Goal: Information Seeking & Learning: Learn about a topic

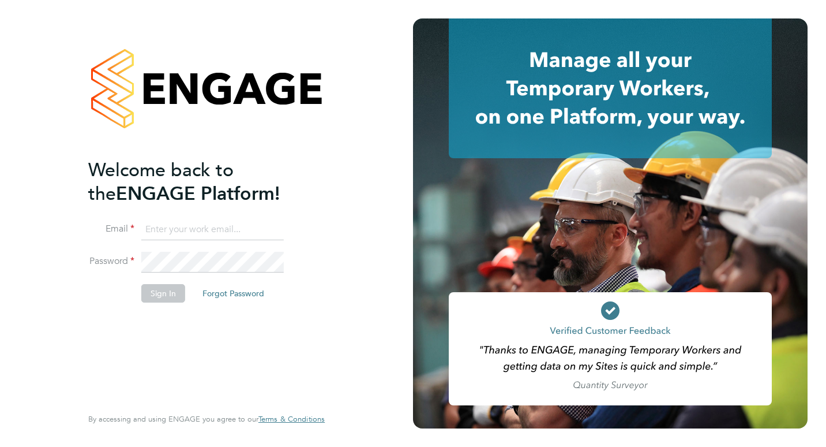
type input "hamza.idris@bgis.com"
click at [178, 289] on button "Sign In" at bounding box center [163, 293] width 44 height 18
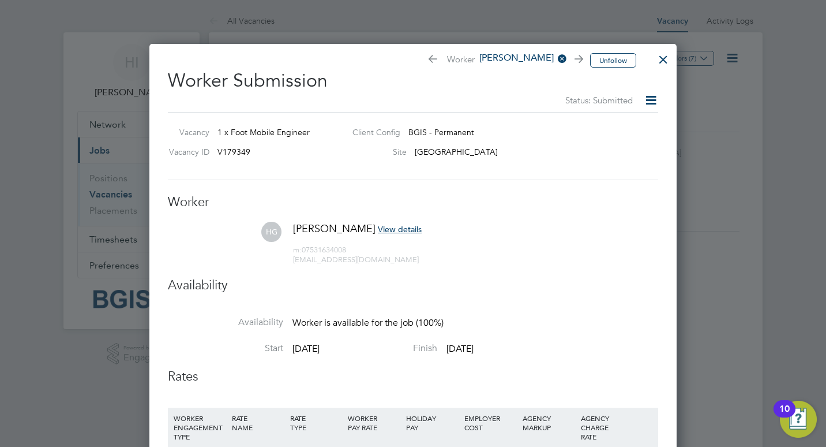
click at [661, 61] on div at bounding box center [663, 56] width 21 height 21
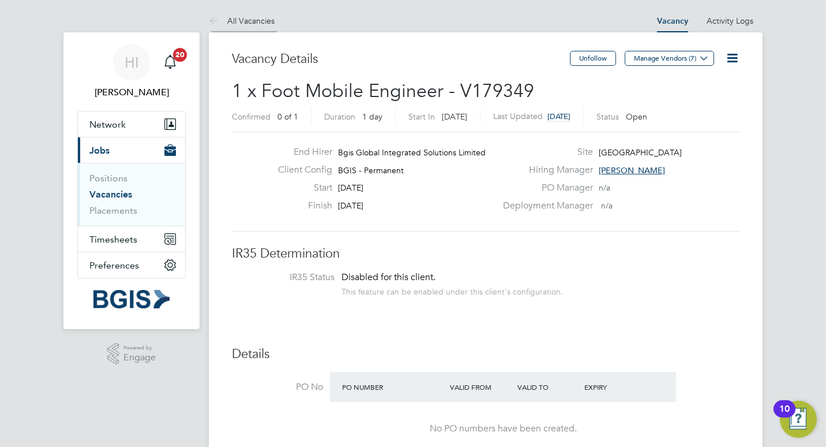
click at [243, 21] on link "All Vacancies" at bounding box center [242, 21] width 66 height 10
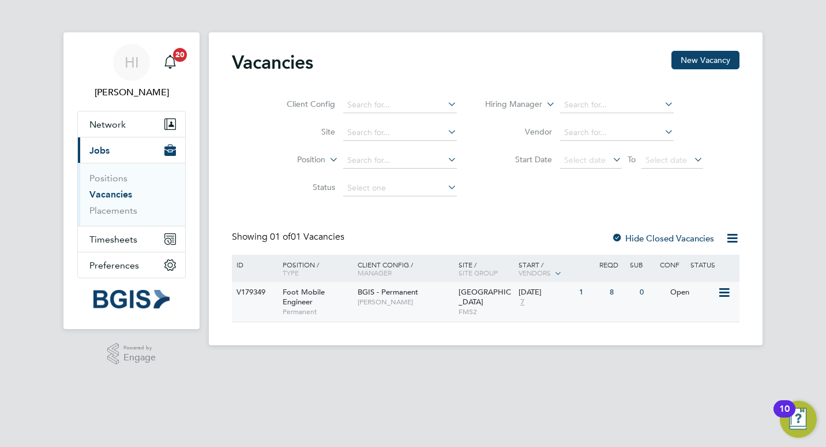
click at [340, 305] on div "Foot Mobile Engineer Permanent" at bounding box center [314, 302] width 81 height 40
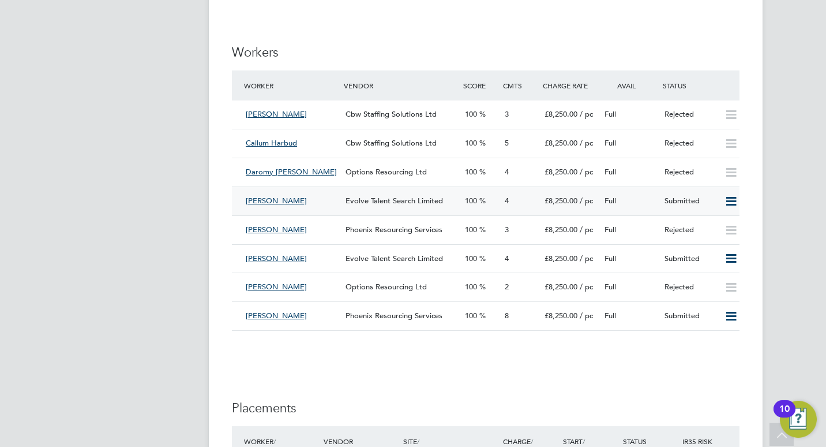
click at [325, 203] on div "[PERSON_NAME]" at bounding box center [291, 201] width 100 height 19
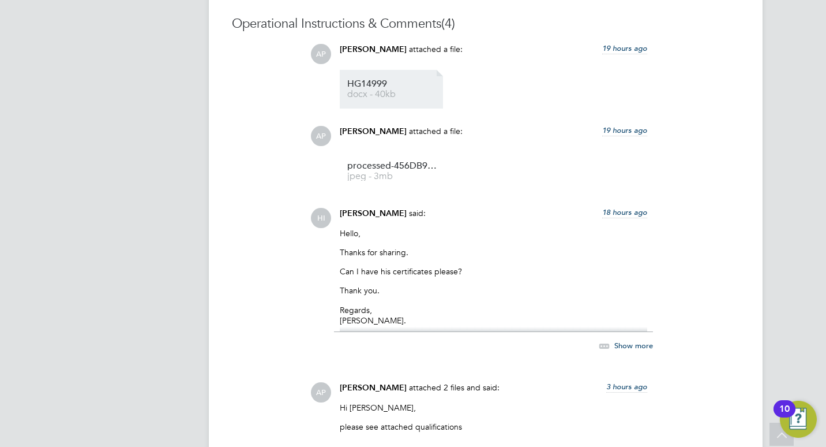
click at [392, 96] on span "docx - 40kb" at bounding box center [393, 94] width 92 height 9
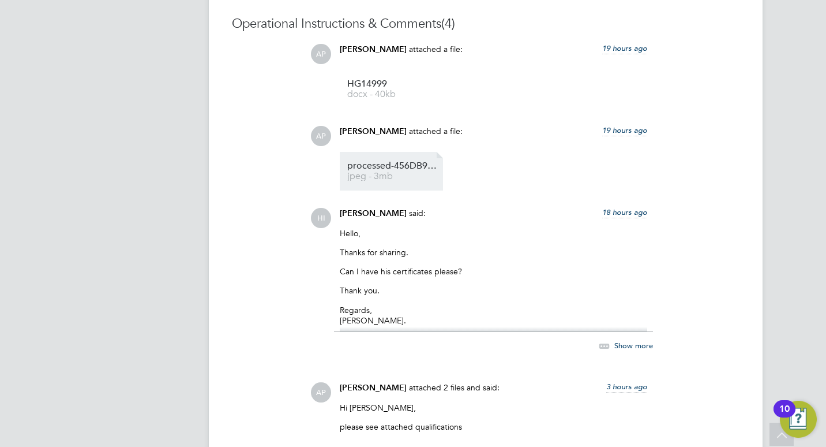
click at [391, 175] on span "jpeg - 3mb" at bounding box center [393, 176] width 92 height 9
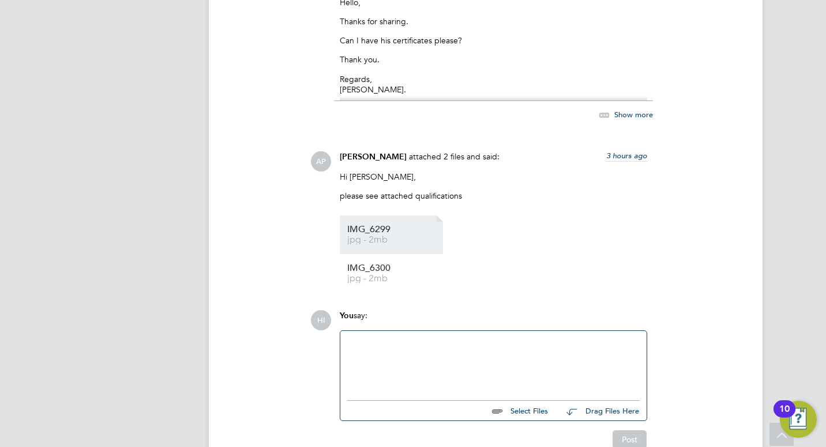
click at [391, 239] on span "jpg - 2mb" at bounding box center [393, 239] width 92 height 9
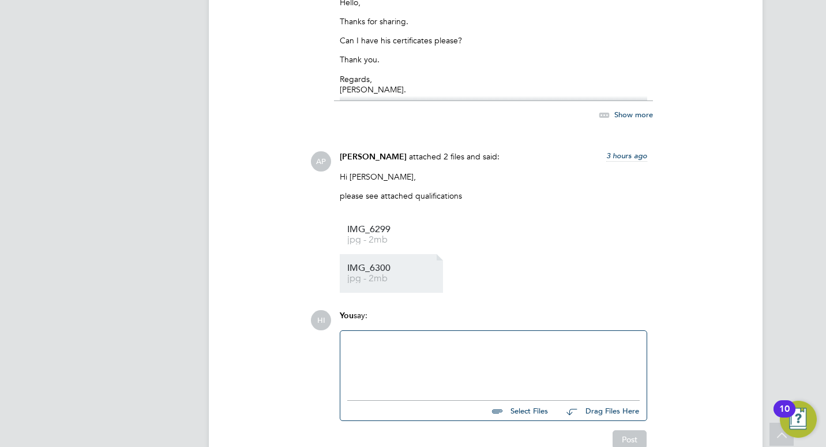
click at [370, 271] on span "IMG_6300" at bounding box center [393, 268] width 92 height 9
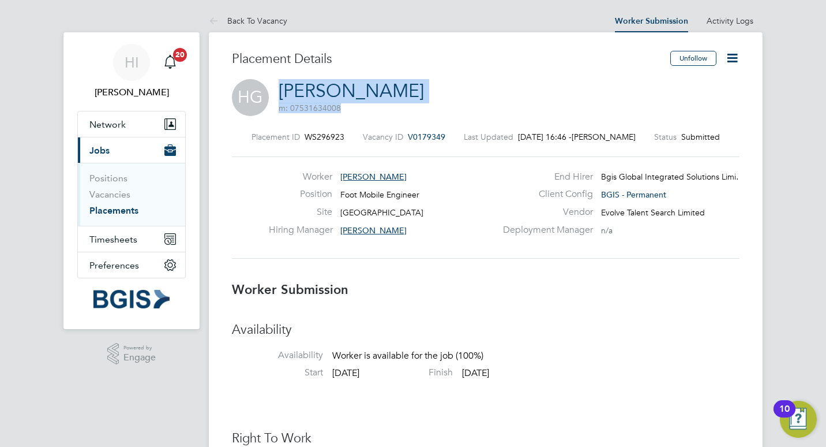
drag, startPoint x: 385, startPoint y: 91, endPoint x: 283, endPoint y: 92, distance: 101.5
click at [283, 92] on div "HG [PERSON_NAME] m: 07531634008" at bounding box center [486, 98] width 508 height 39
copy h2 "[PERSON_NAME] m: 07531634008"
click at [265, 24] on link "Back To Vacancy" at bounding box center [248, 21] width 78 height 10
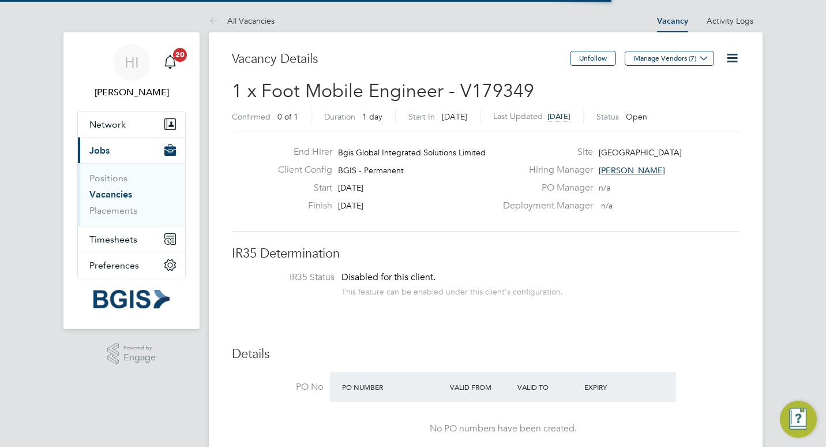
scroll to position [20, 100]
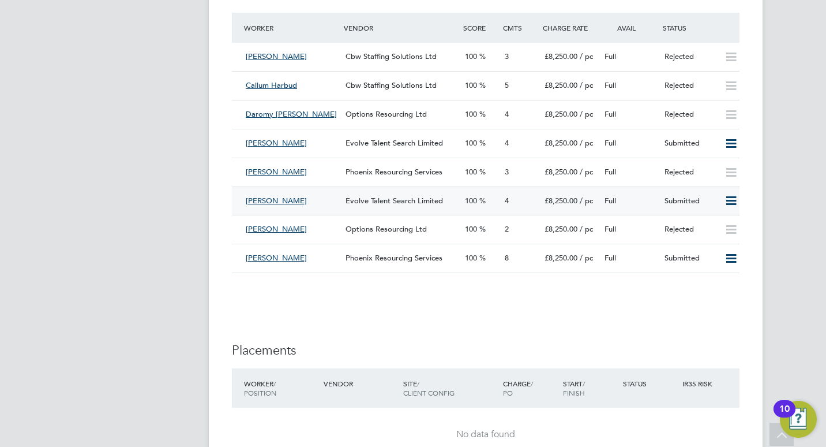
click at [333, 202] on div "[PERSON_NAME]" at bounding box center [291, 201] width 100 height 19
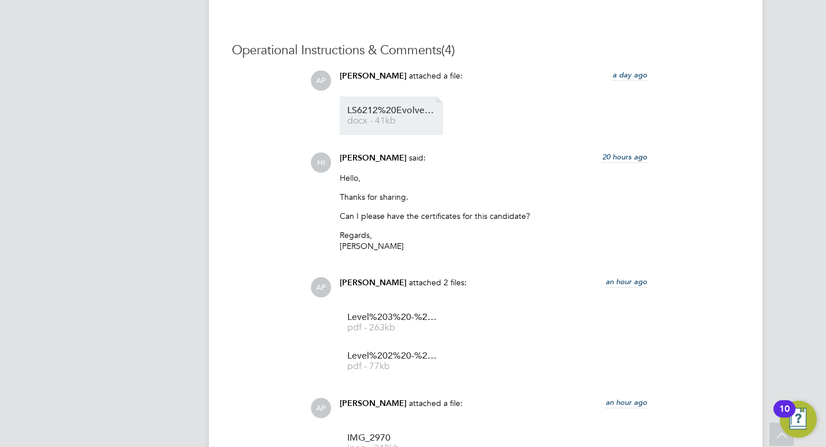
click at [385, 112] on span "LS6212%20Evolve%20Talent%20Search%20CV" at bounding box center [393, 110] width 92 height 9
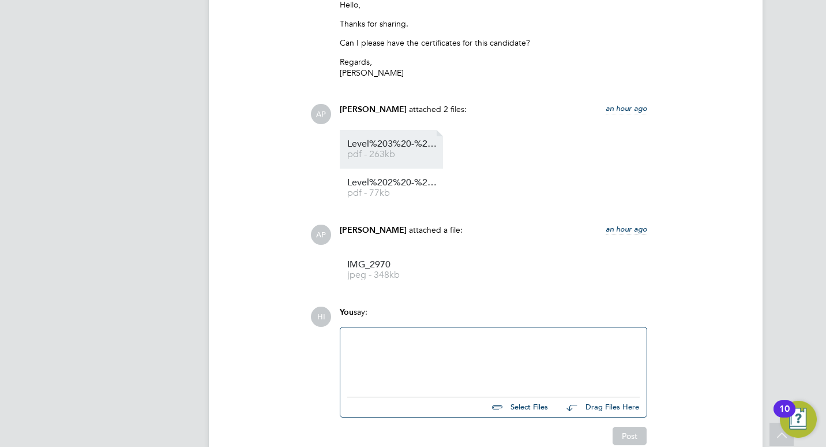
click at [395, 141] on span "Level%203%20-%20Building%20%26%20Structures%20(2365)" at bounding box center [393, 144] width 92 height 9
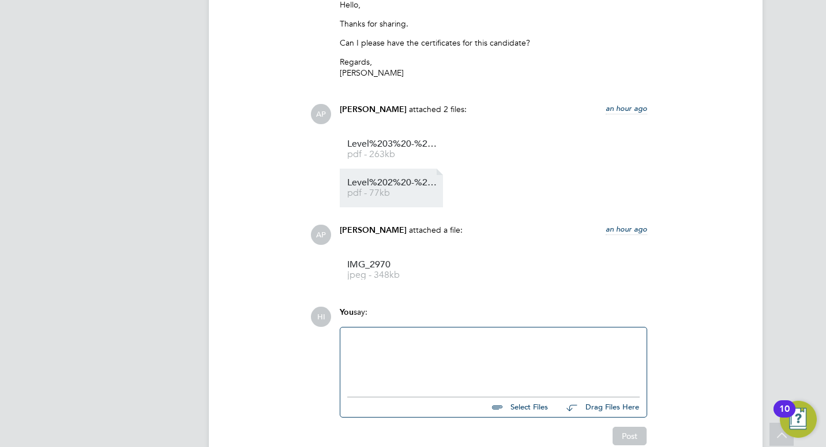
click at [401, 186] on span "Level%202%20-%20Building%20%26%20Structures%20(2330)" at bounding box center [393, 182] width 92 height 9
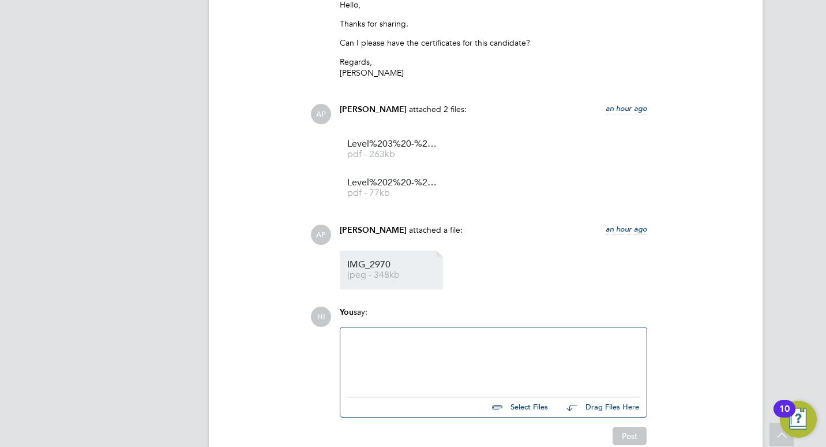
click at [375, 267] on span "IMG_2970" at bounding box center [393, 264] width 92 height 9
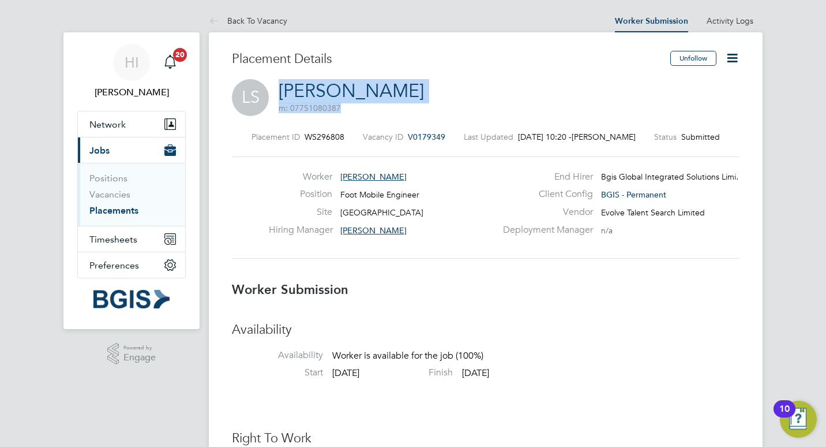
drag, startPoint x: 414, startPoint y: 92, endPoint x: 280, endPoint y: 92, distance: 133.9
click at [280, 92] on div "LS [PERSON_NAME] m: 07751080387" at bounding box center [486, 98] width 508 height 39
copy h2 "[PERSON_NAME] m: 07751080387"
click at [258, 14] on li "Back To Vacancy" at bounding box center [248, 20] width 78 height 23
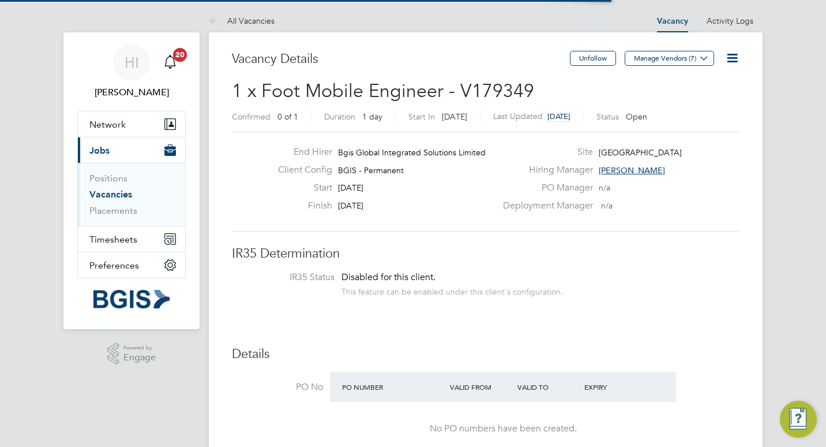
scroll to position [20, 100]
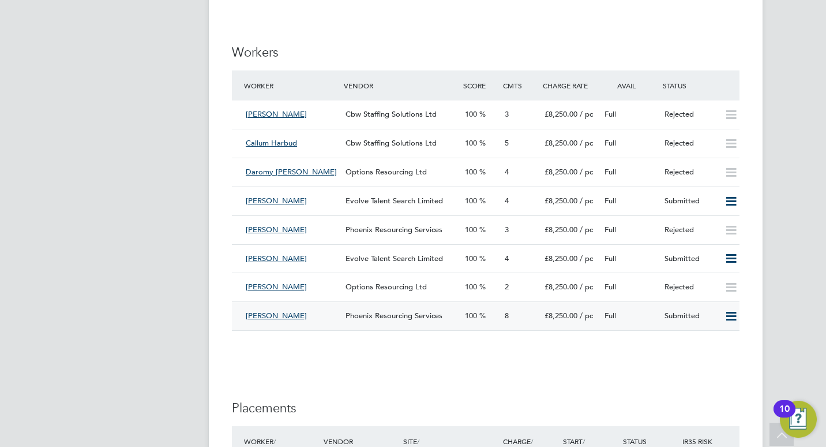
click at [322, 317] on div "[PERSON_NAME]" at bounding box center [291, 315] width 100 height 19
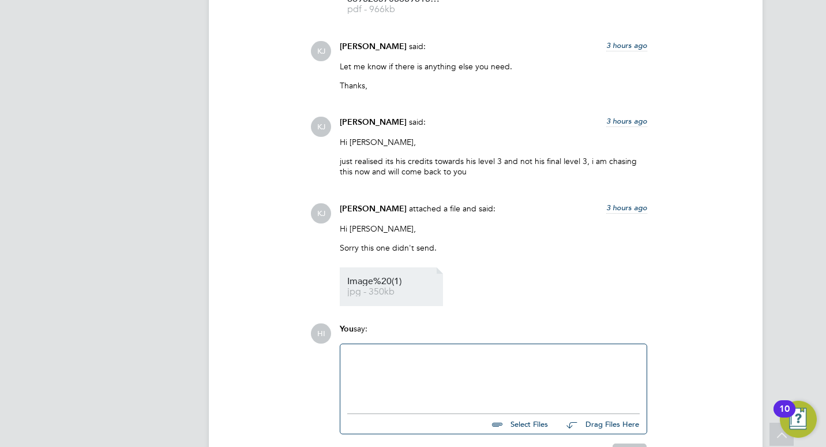
click at [398, 284] on span "Image%20(1)" at bounding box center [393, 281] width 92 height 9
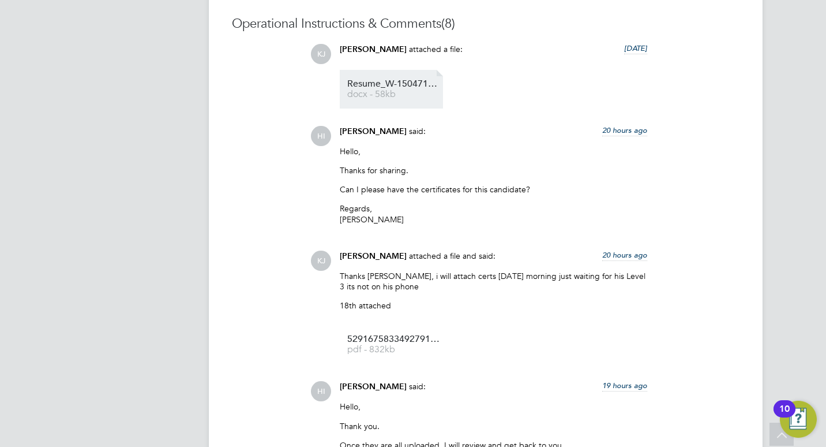
click at [388, 88] on span "Resume_W-1504718%20RG%20" at bounding box center [393, 84] width 92 height 9
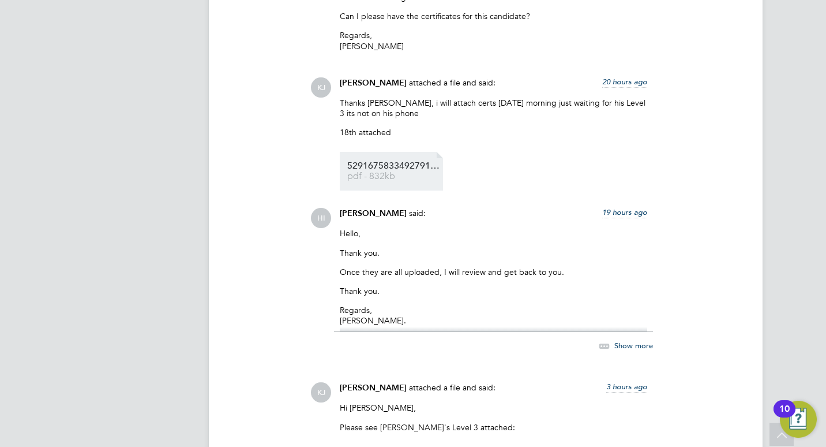
click at [404, 170] on span "5291675833492791748" at bounding box center [393, 166] width 92 height 9
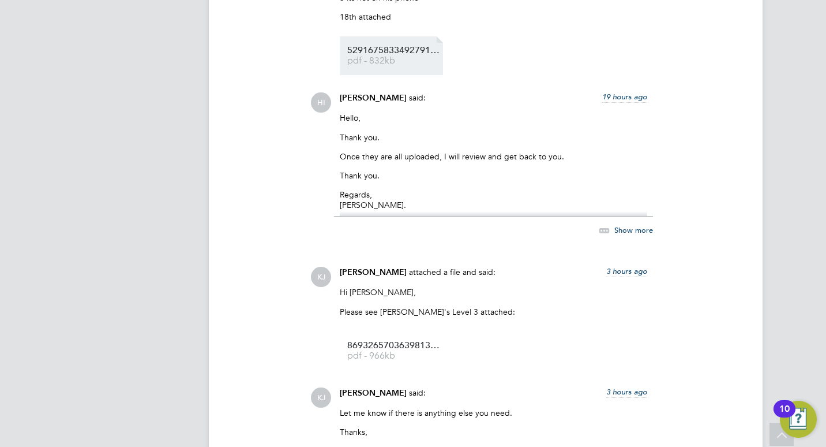
click at [380, 53] on span "5291675833492791748" at bounding box center [393, 50] width 92 height 9
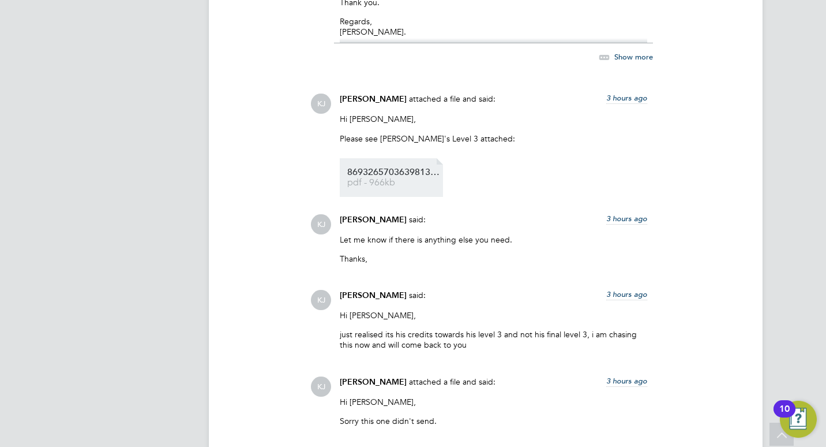
click at [407, 171] on span "8693265703639813519.pdf" at bounding box center [393, 172] width 92 height 9
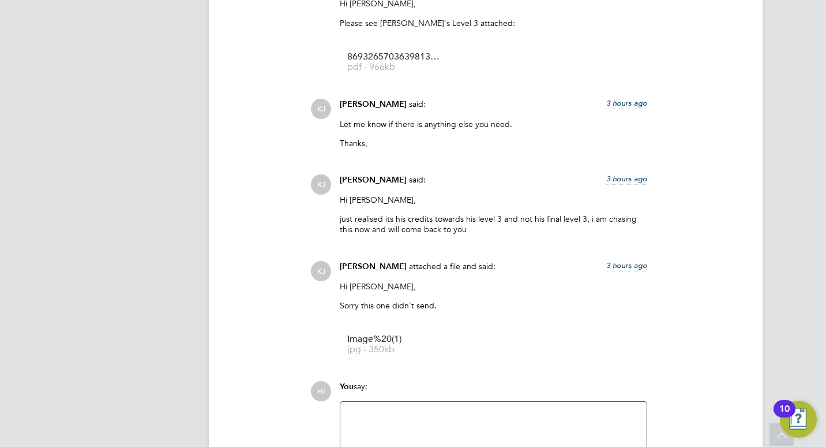
scroll to position [1789, 0]
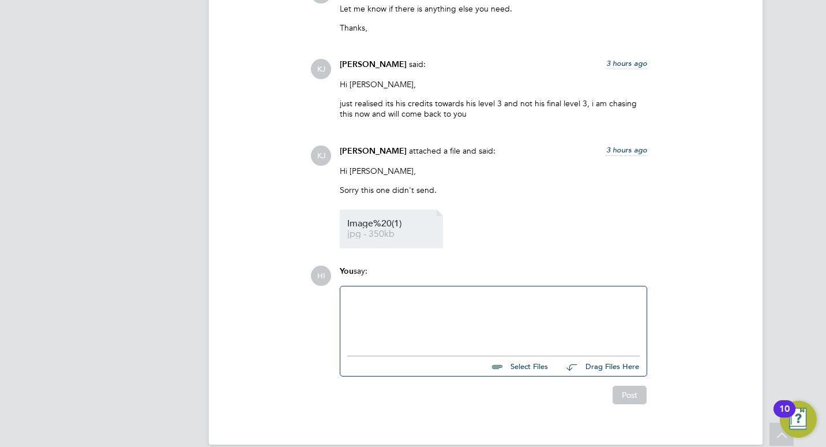
click at [376, 225] on span "Image%20(1)" at bounding box center [393, 223] width 92 height 9
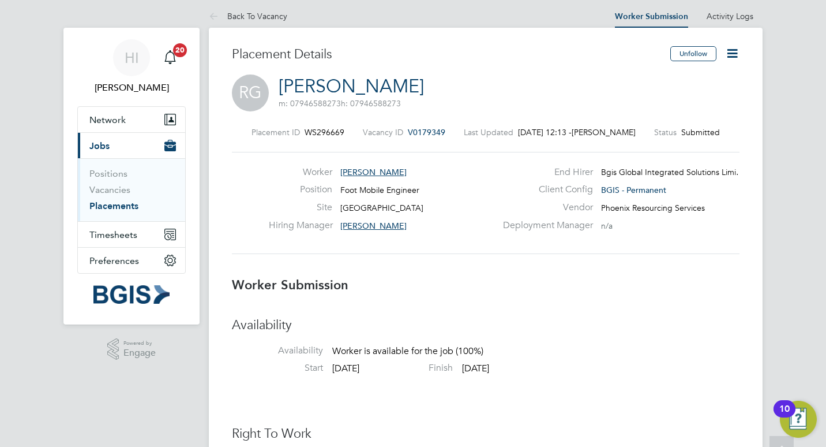
scroll to position [0, 0]
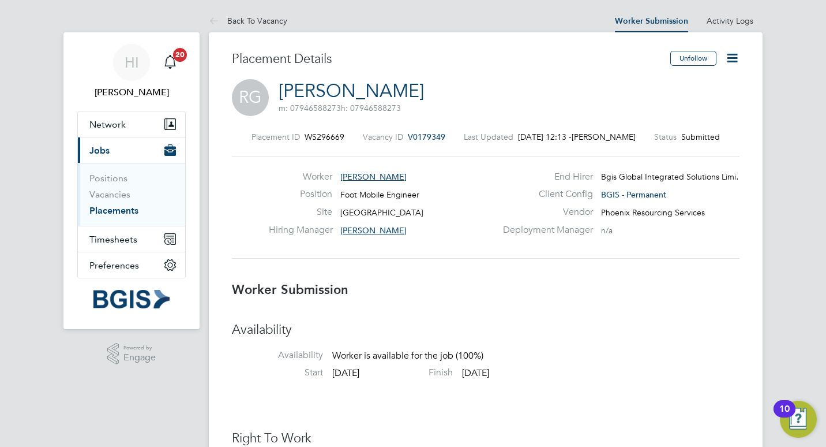
drag, startPoint x: 399, startPoint y: 96, endPoint x: 280, endPoint y: 94, distance: 118.9
click at [280, 94] on h2 "[PERSON_NAME] m: 07946588273 h: 07946588273" at bounding box center [351, 96] width 145 height 35
copy link "[PERSON_NAME]"
